Goal: Task Accomplishment & Management: Use online tool/utility

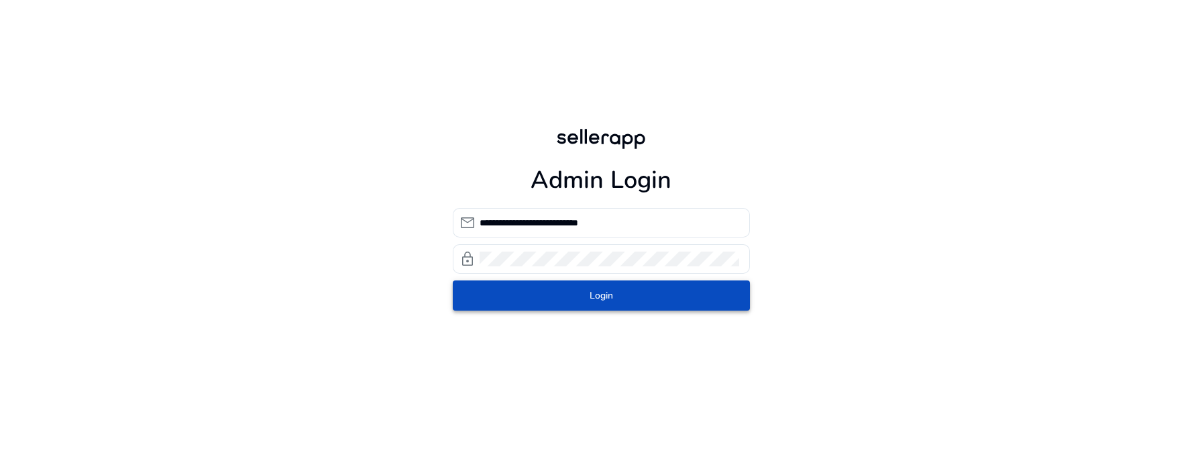
click at [559, 296] on span "submit" at bounding box center [601, 296] width 297 height 32
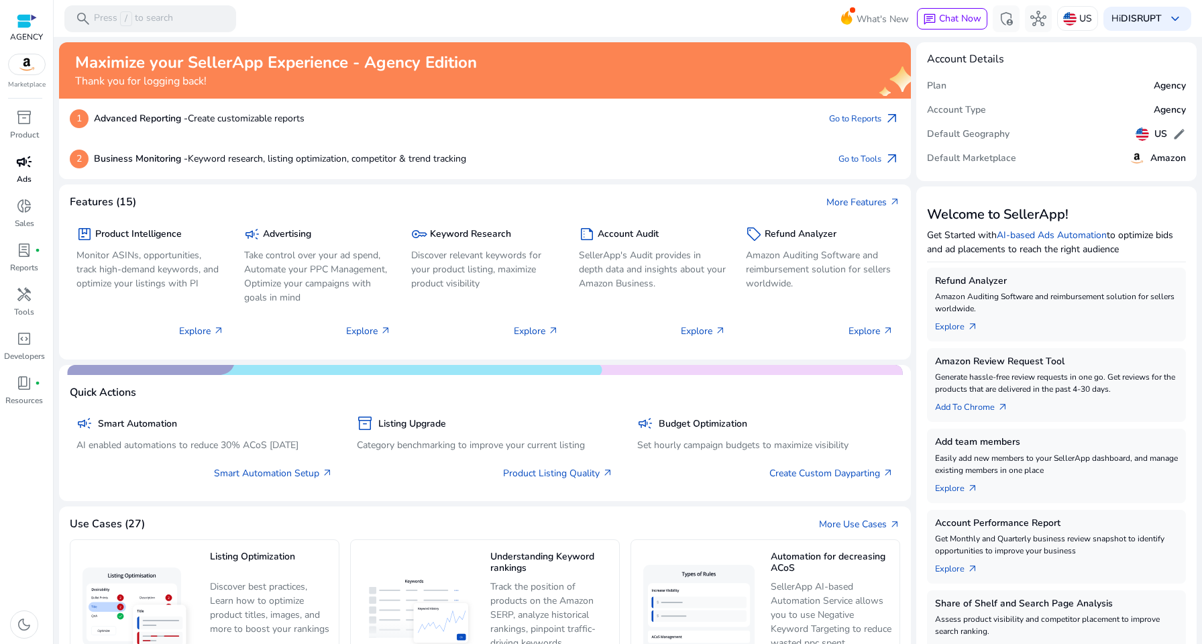
click at [31, 175] on p "Ads" at bounding box center [24, 179] width 15 height 12
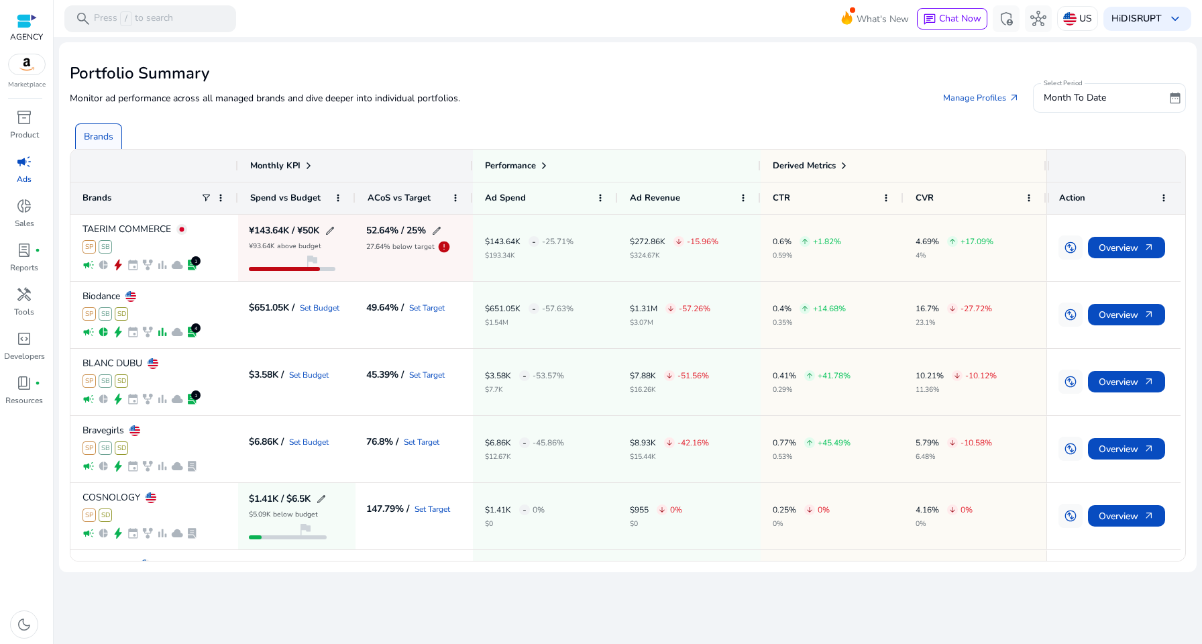
click at [621, 107] on div "Monitor ad performance across all managed brands and dive deeper into individua…" at bounding box center [628, 98] width 1117 height 30
click at [808, 95] on div "Monitor ad performance across all managed brands and dive deeper into individua…" at bounding box center [628, 98] width 1117 height 30
